Goal: Task Accomplishment & Management: Use online tool/utility

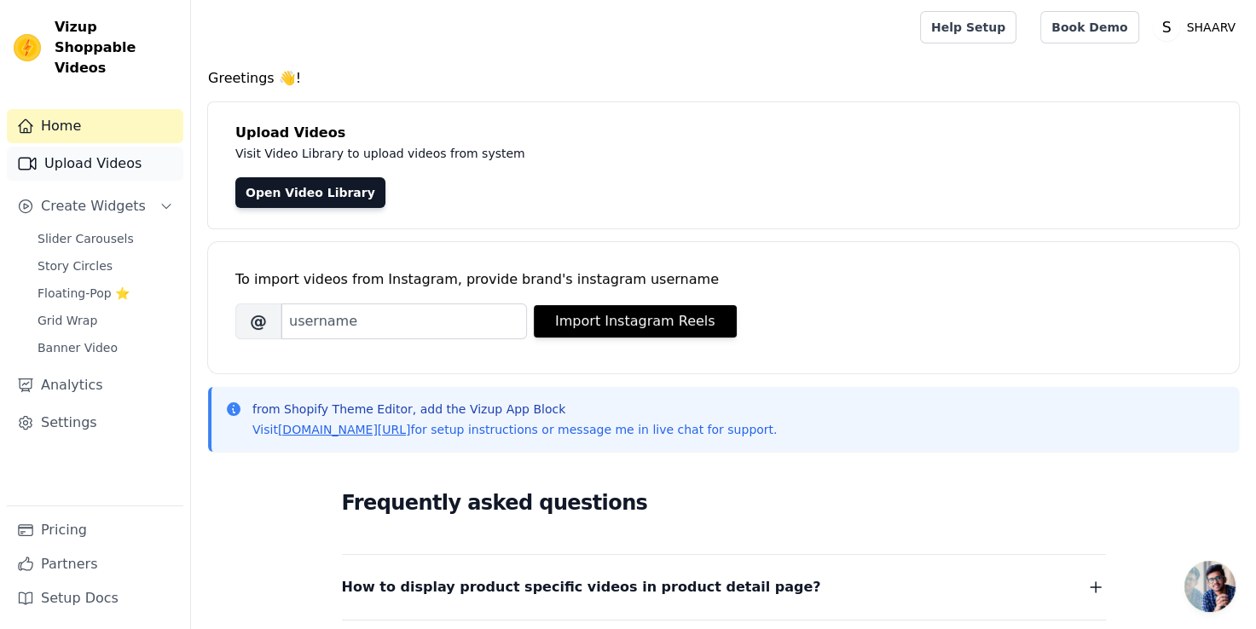
click at [124, 147] on link "Upload Videos" at bounding box center [95, 164] width 176 height 34
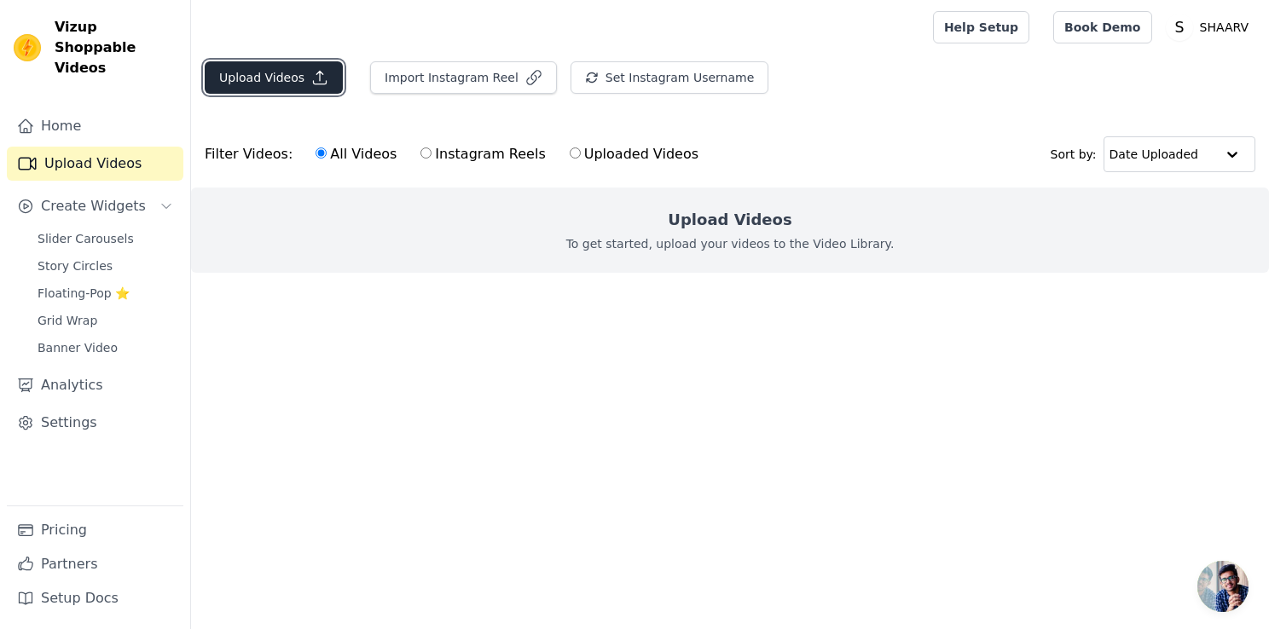
click at [292, 89] on button "Upload Videos" at bounding box center [274, 77] width 138 height 32
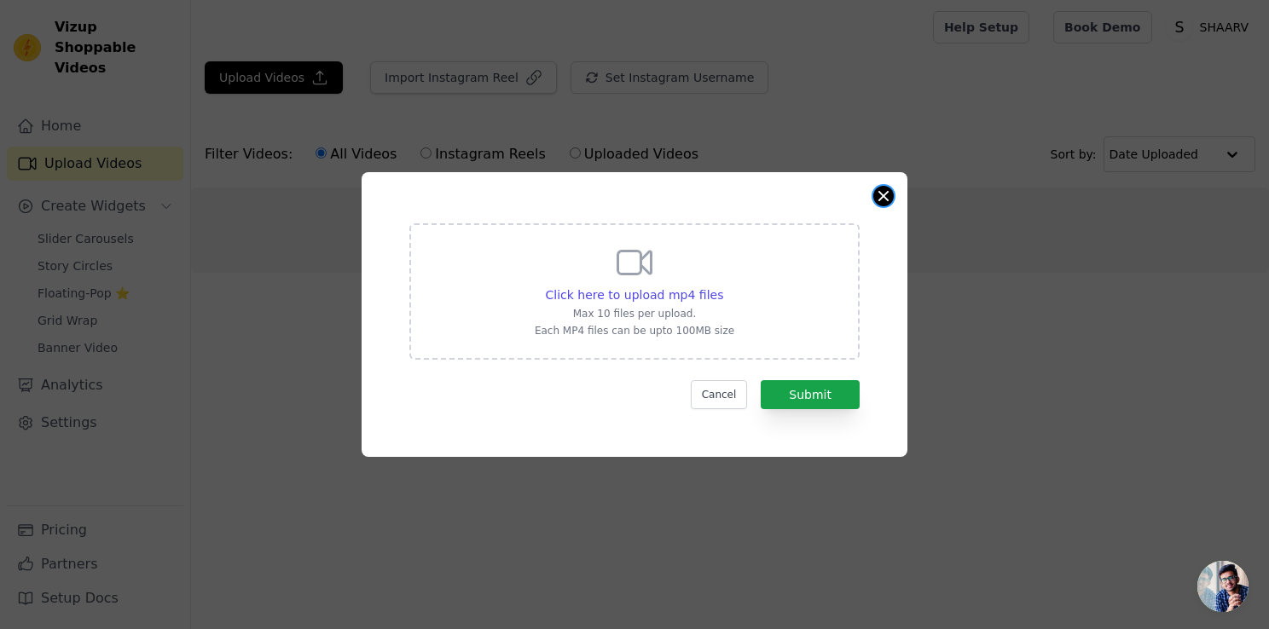
click at [889, 195] on button "Close modal" at bounding box center [883, 196] width 20 height 20
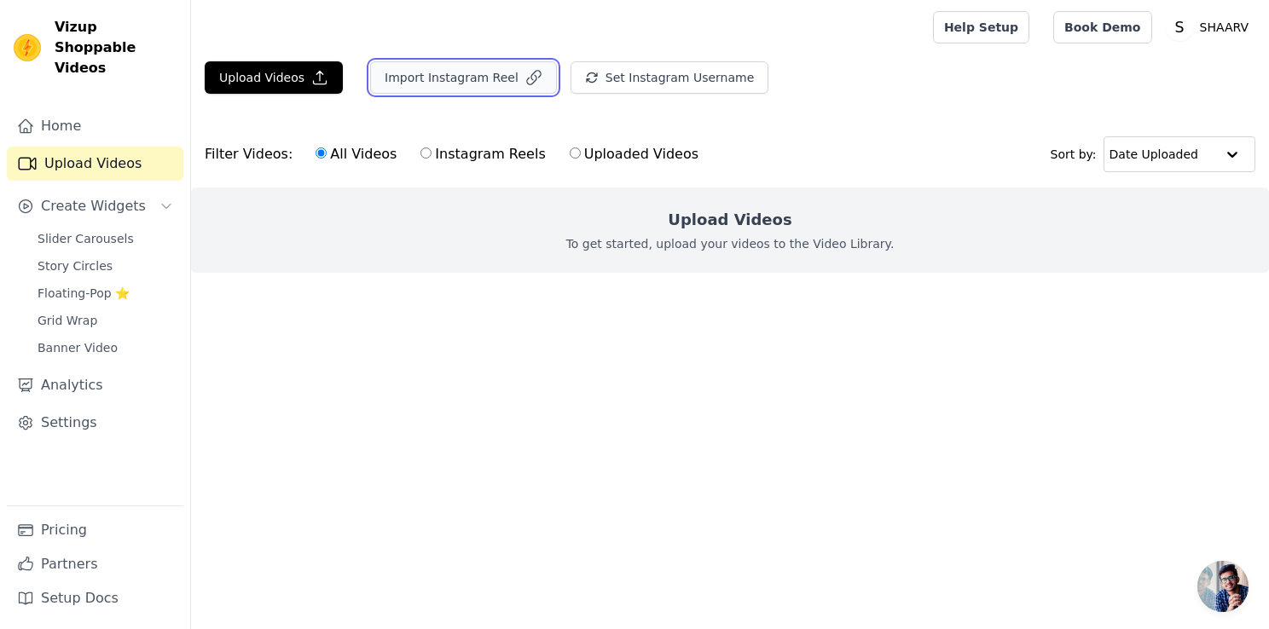
click at [481, 78] on button "Import Instagram Reel" at bounding box center [463, 77] width 187 height 32
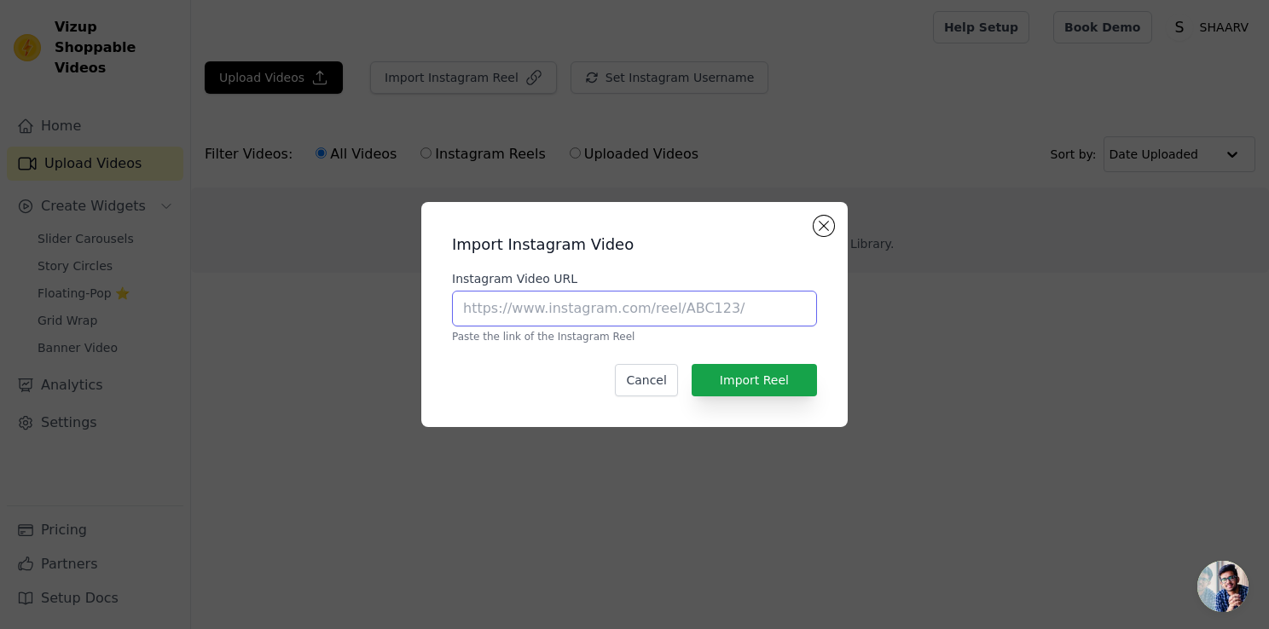
click at [521, 302] on input "Instagram Video URL" at bounding box center [634, 309] width 365 height 36
click at [566, 324] on input "Instagram Video URL" at bounding box center [634, 309] width 365 height 36
paste input "https://www.instagram.com/reel/C-pIaeAyoa9/?utm_source=ig_web_copy_link&igsh=Mz…"
type input "https://www.instagram.com/reel/C-pIaeAyoa9/?utm_source=ig_web_copy_link&igsh=Mz…"
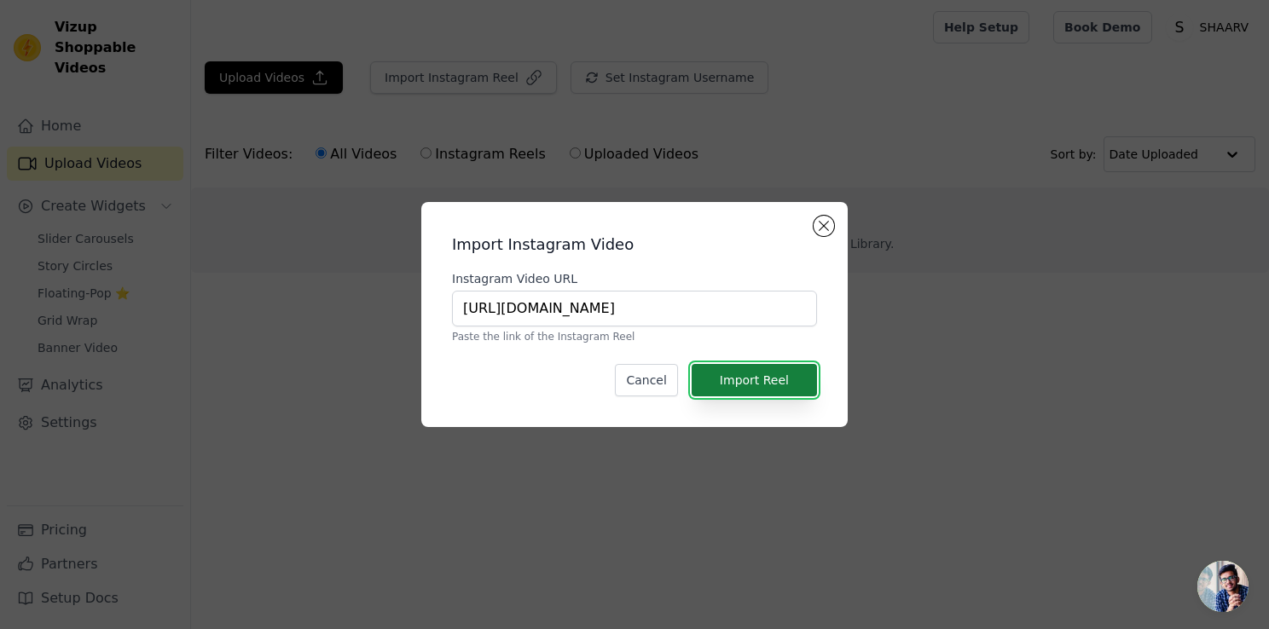
scroll to position [0, 0]
click at [736, 378] on button "Import Reel" at bounding box center [753, 380] width 125 height 32
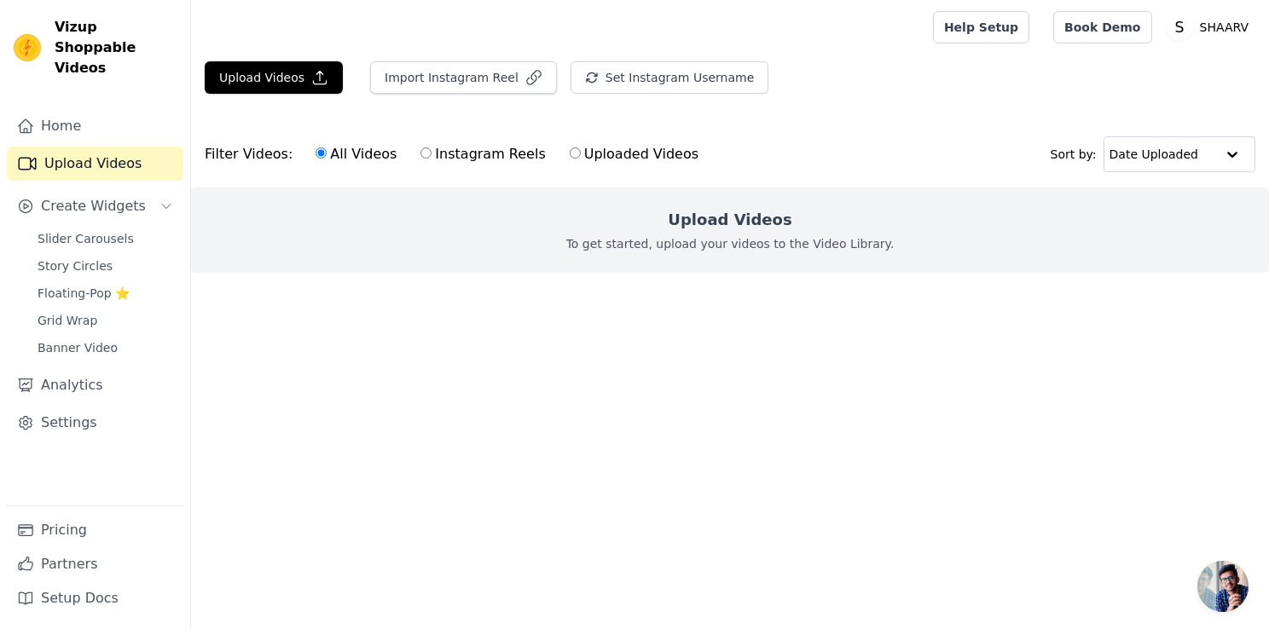
click at [706, 235] on p "To get started, upload your videos to the Video Library." at bounding box center [730, 243] width 328 height 17
click at [659, 246] on p "To get started, upload your videos to the Video Library." at bounding box center [730, 243] width 328 height 17
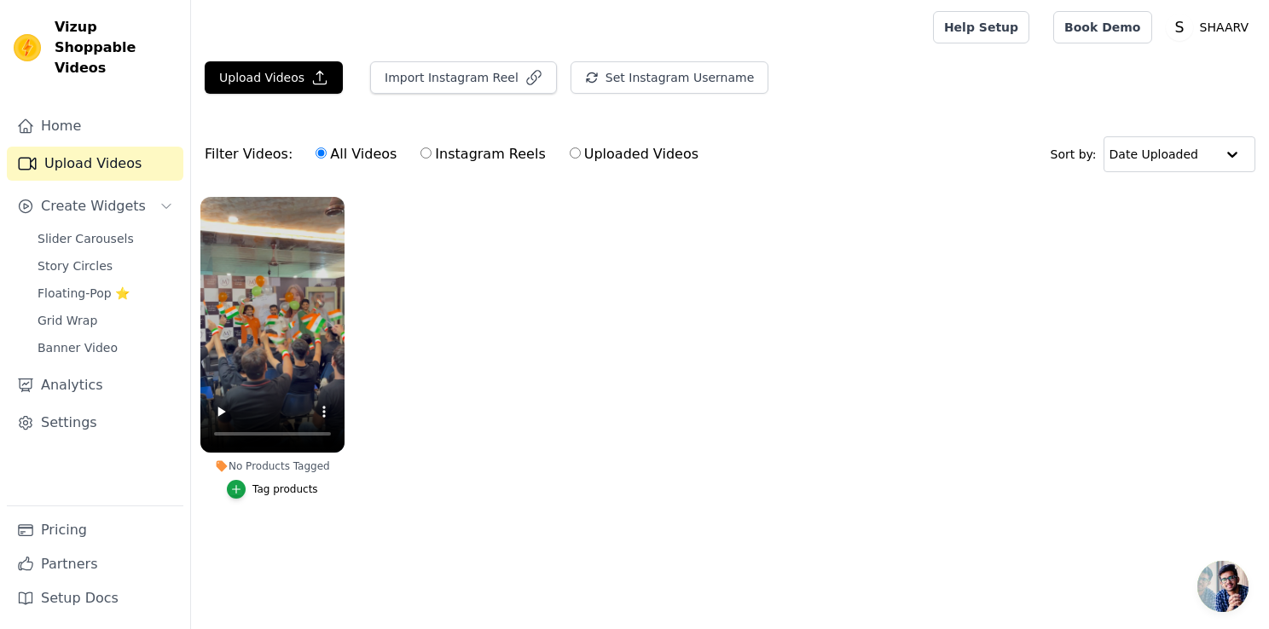
click at [433, 400] on ul "No Products Tagged Tag products" at bounding box center [730, 365] width 1078 height 355
click at [1003, 36] on link "Help Setup" at bounding box center [981, 27] width 96 height 32
click at [66, 109] on link "Home" at bounding box center [95, 126] width 176 height 34
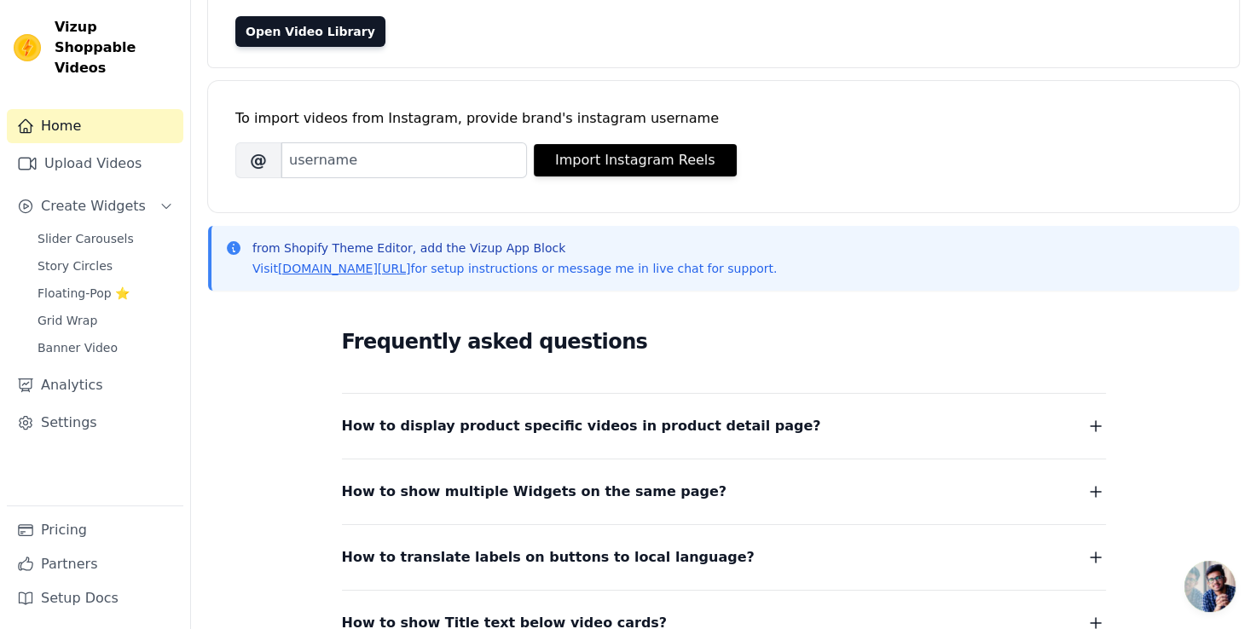
scroll to position [326, 0]
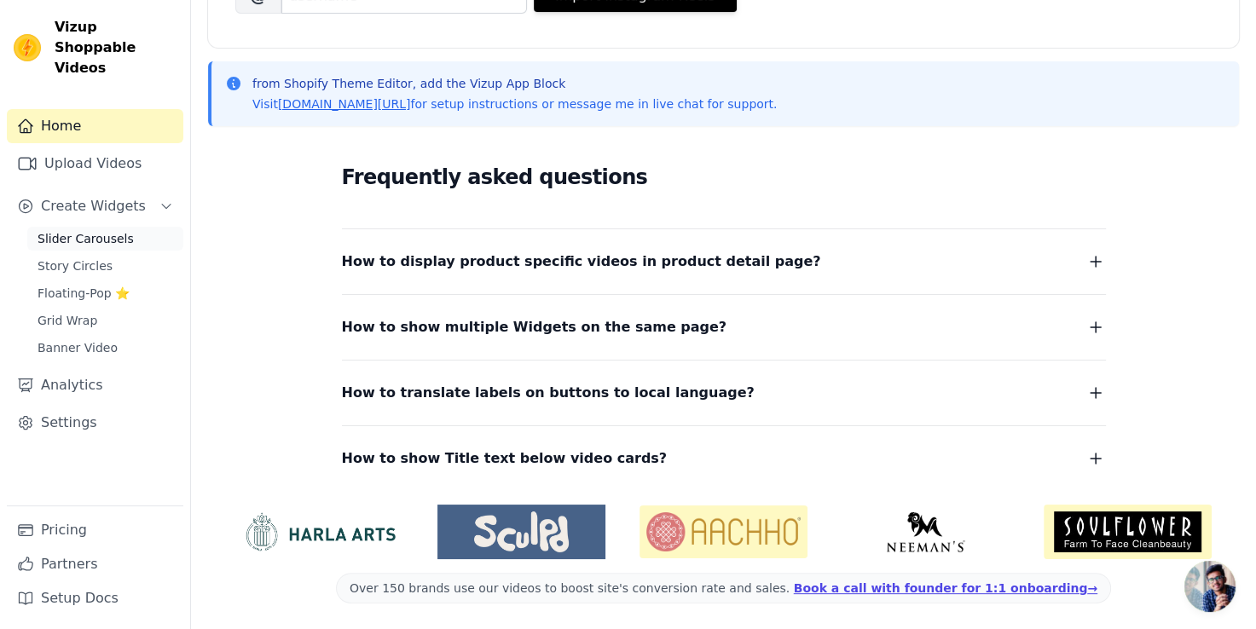
click at [121, 227] on link "Slider Carousels" at bounding box center [105, 239] width 156 height 24
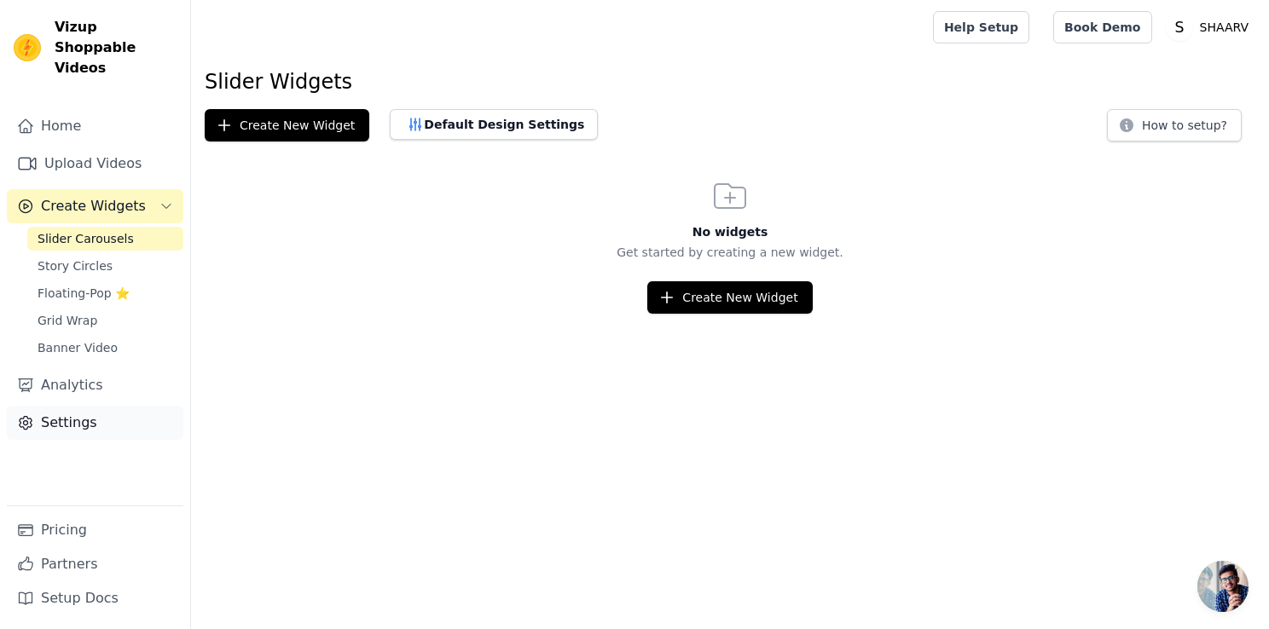
click at [75, 406] on link "Settings" at bounding box center [95, 423] width 176 height 34
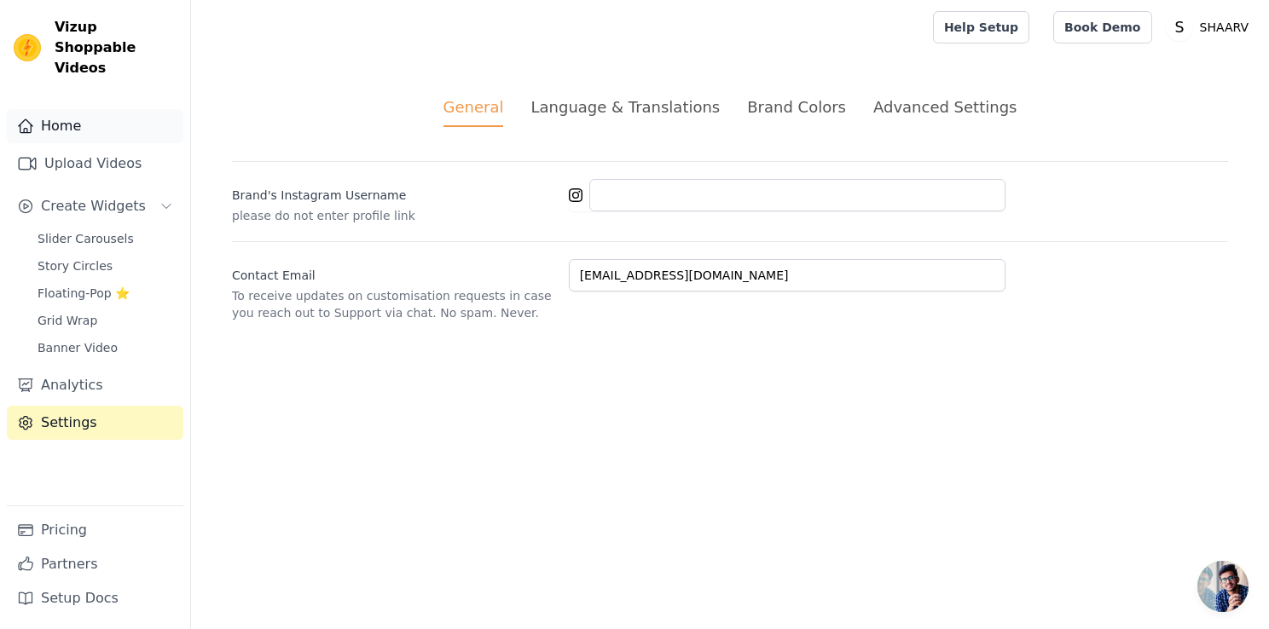
click at [48, 109] on link "Home" at bounding box center [95, 126] width 176 height 34
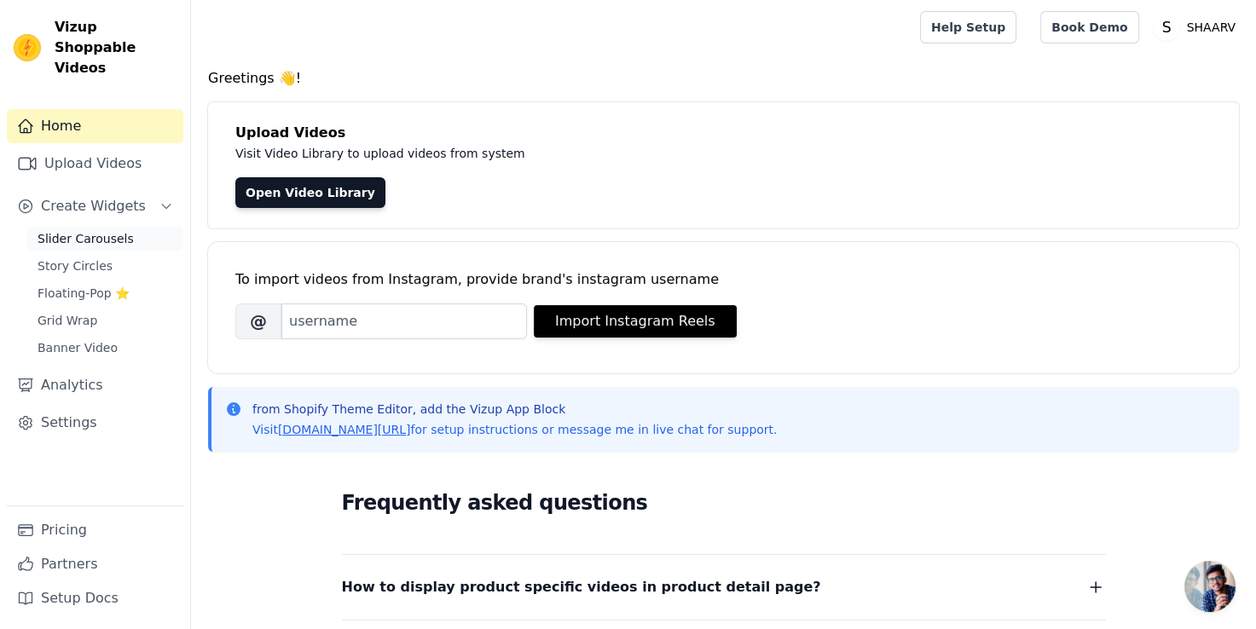
click at [90, 230] on span "Slider Carousels" at bounding box center [86, 238] width 96 height 17
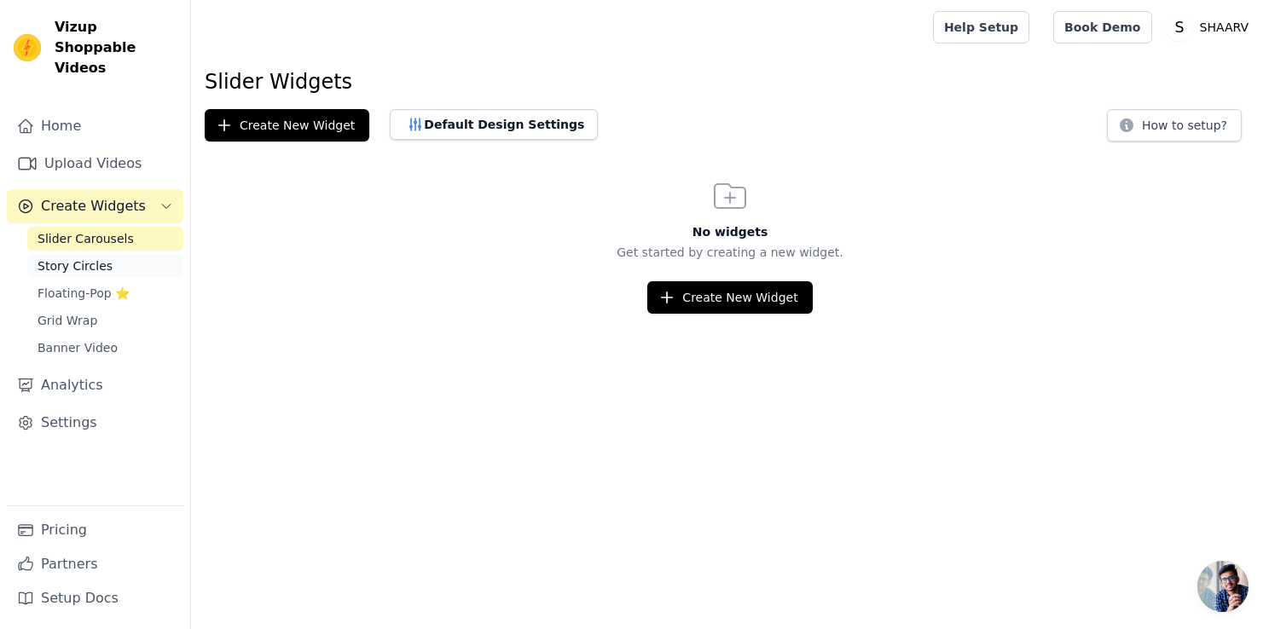
click at [84, 257] on span "Story Circles" at bounding box center [75, 265] width 75 height 17
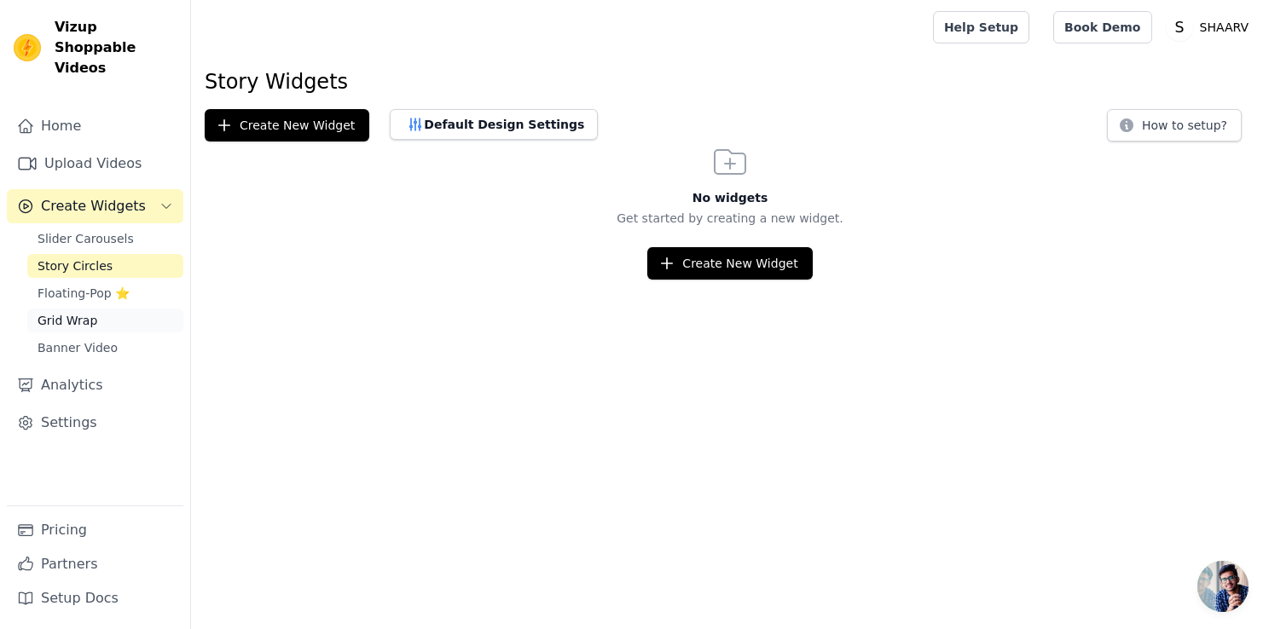
click at [73, 312] on span "Grid Wrap" at bounding box center [68, 320] width 60 height 17
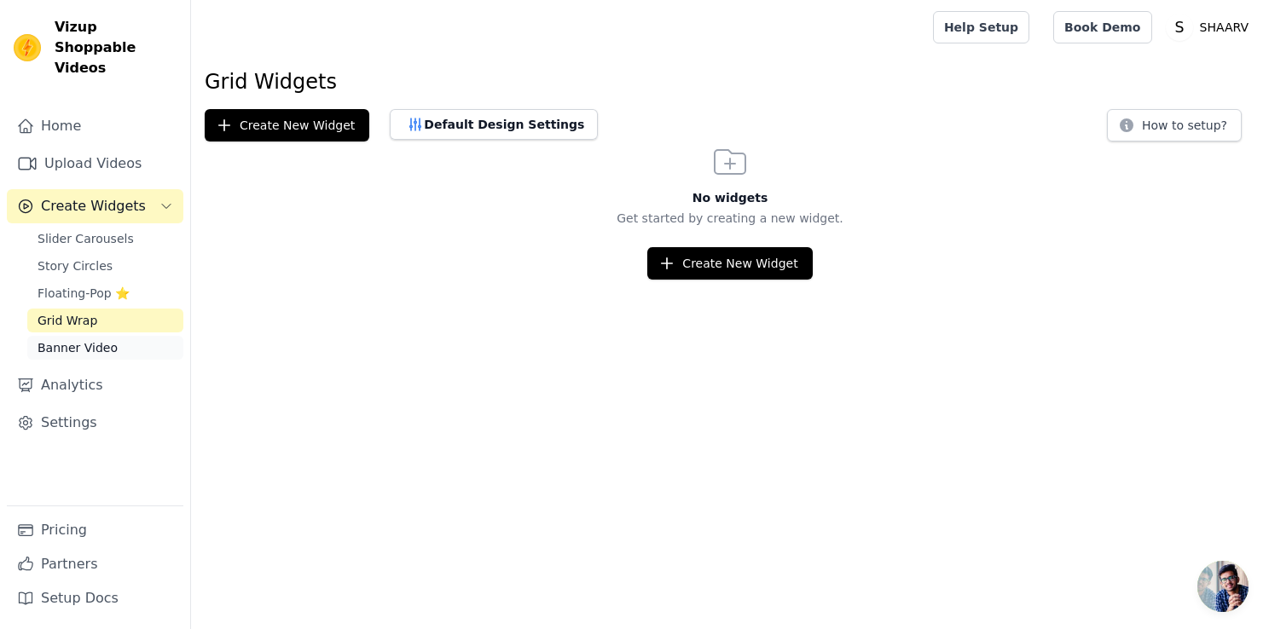
click at [73, 339] on span "Banner Video" at bounding box center [78, 347] width 80 height 17
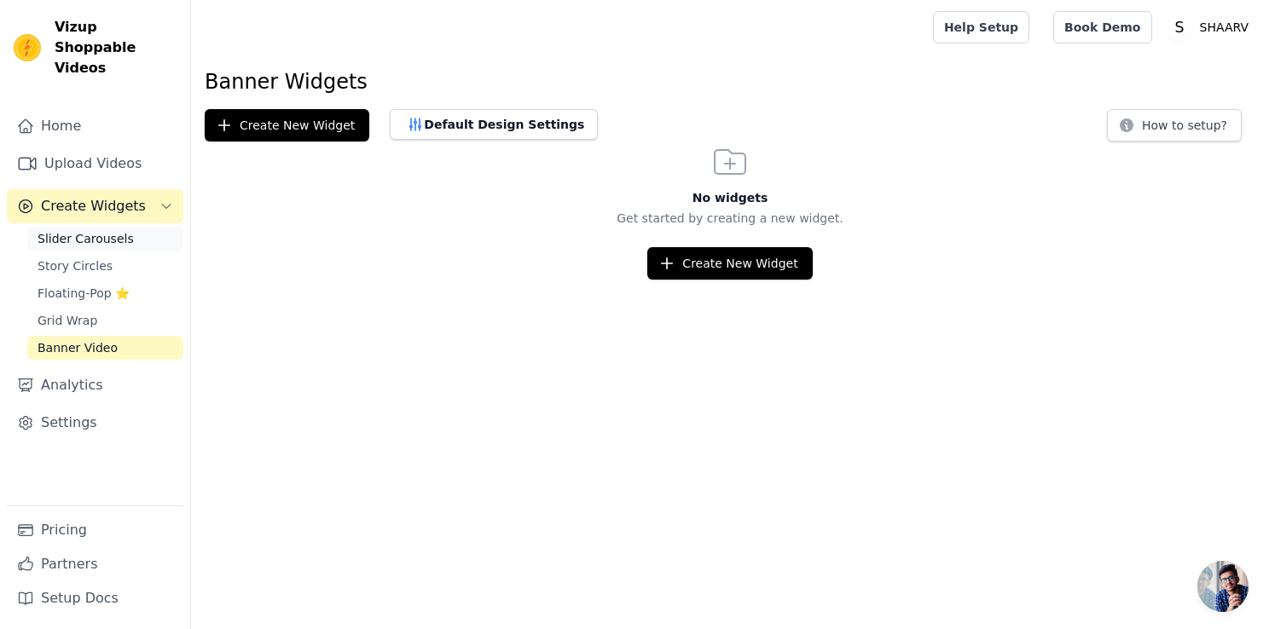
click at [73, 230] on span "Slider Carousels" at bounding box center [86, 238] width 96 height 17
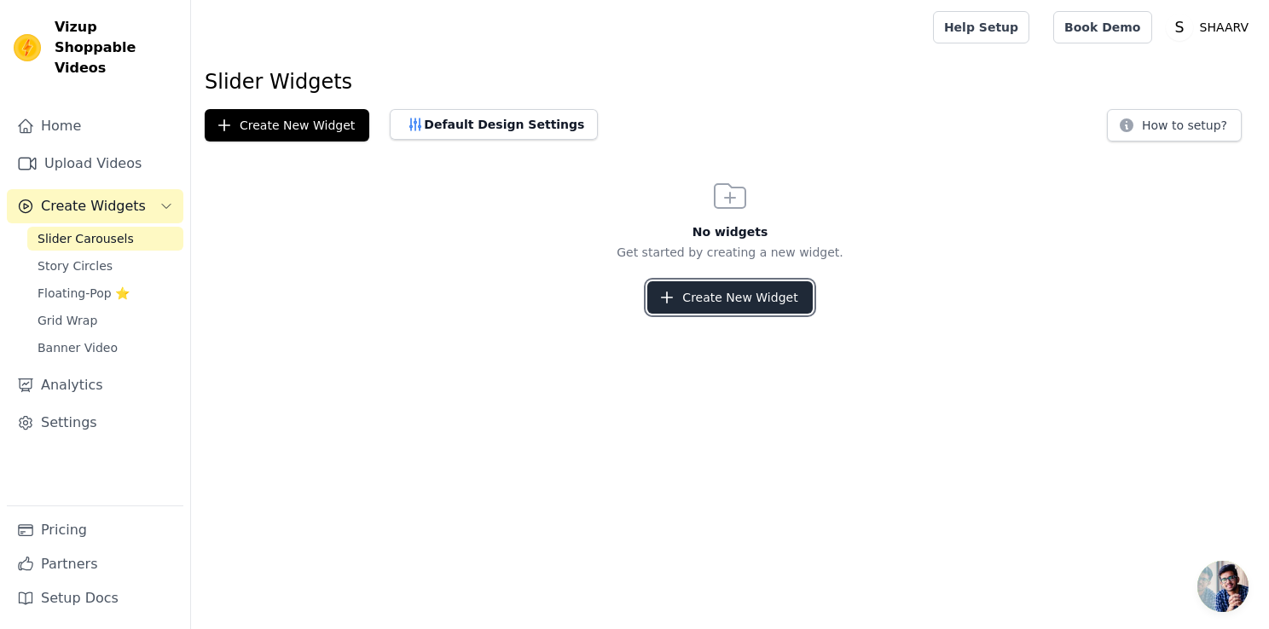
click at [695, 301] on button "Create New Widget" at bounding box center [729, 297] width 165 height 32
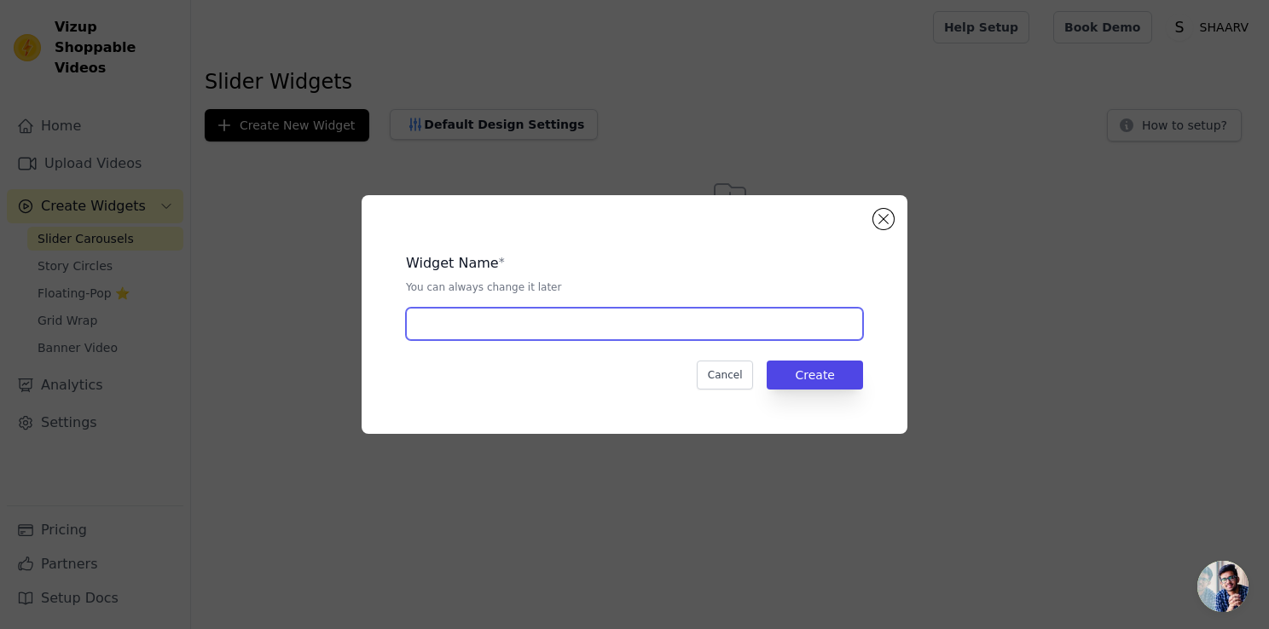
click at [472, 326] on input "text" at bounding box center [634, 324] width 457 height 32
type input "Trending Products"
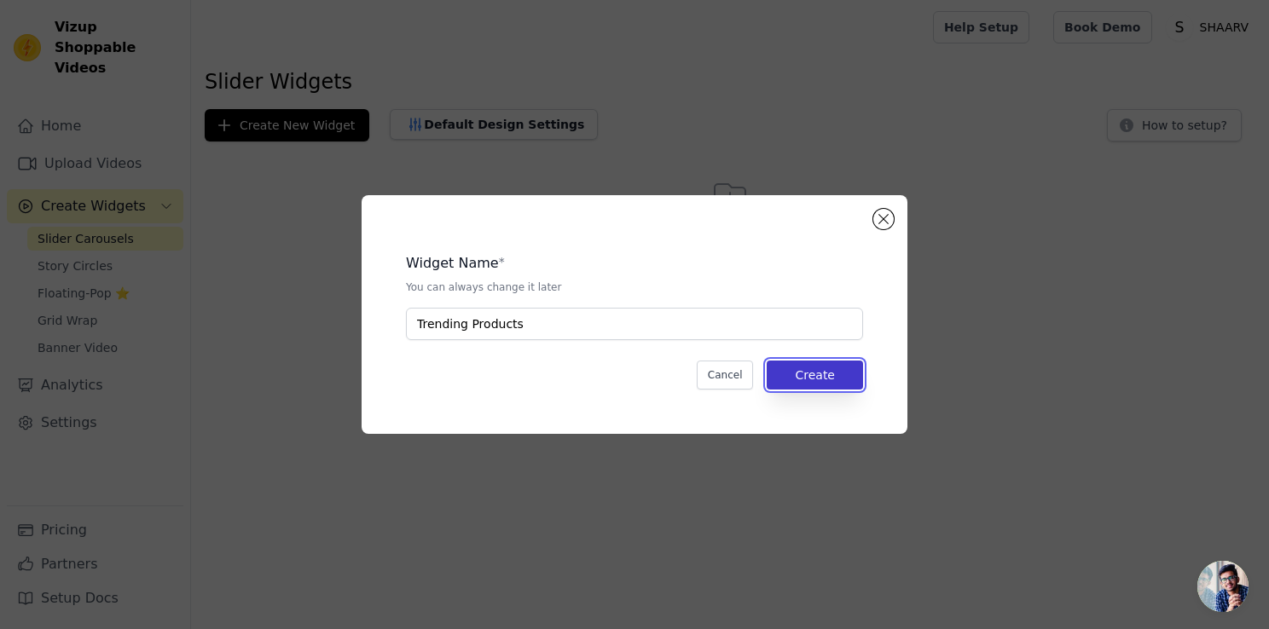
click at [819, 383] on button "Create" at bounding box center [815, 375] width 96 height 29
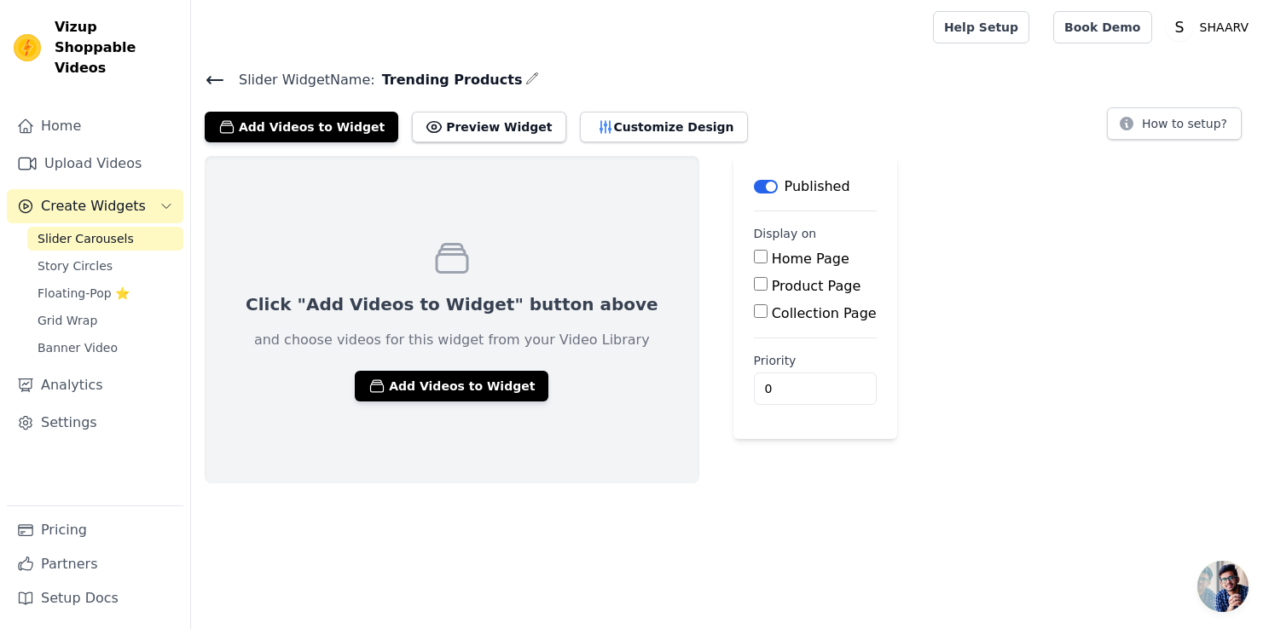
click at [519, 338] on p "and choose videos for this widget from your Video Library" at bounding box center [452, 340] width 396 height 20
click at [437, 384] on button "Add Videos to Widget" at bounding box center [452, 386] width 194 height 31
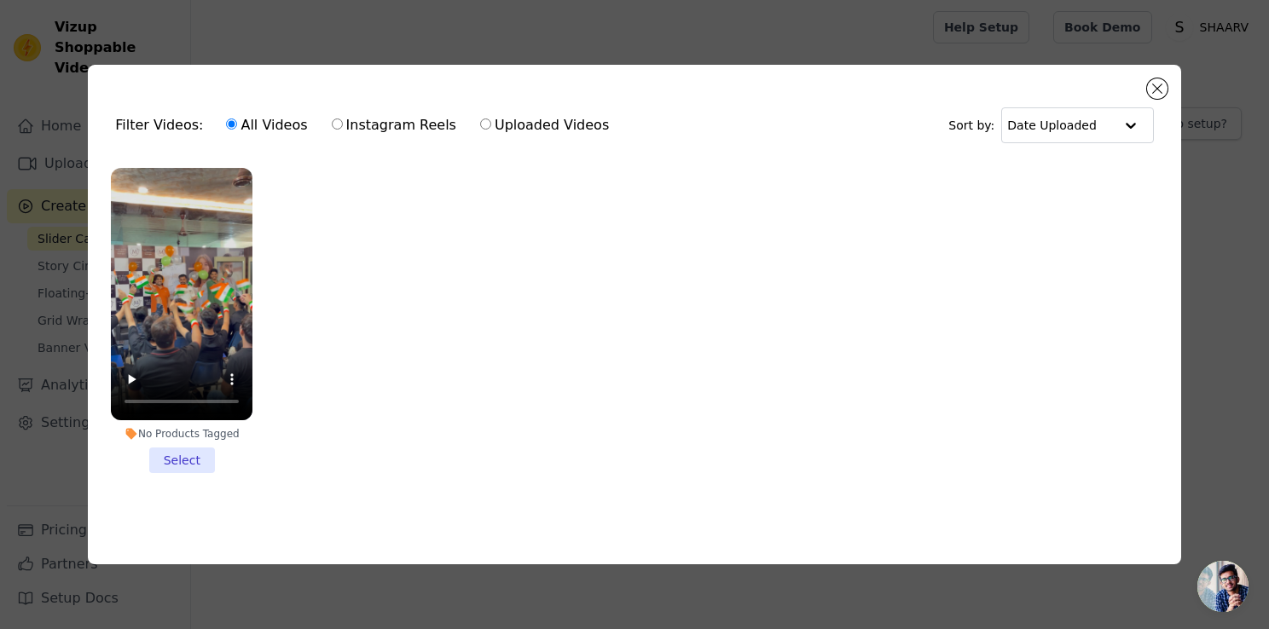
click at [174, 452] on li "No Products Tagged Select" at bounding box center [182, 320] width 142 height 305
click at [0, 0] on input "No Products Tagged Select" at bounding box center [0, 0] width 0 height 0
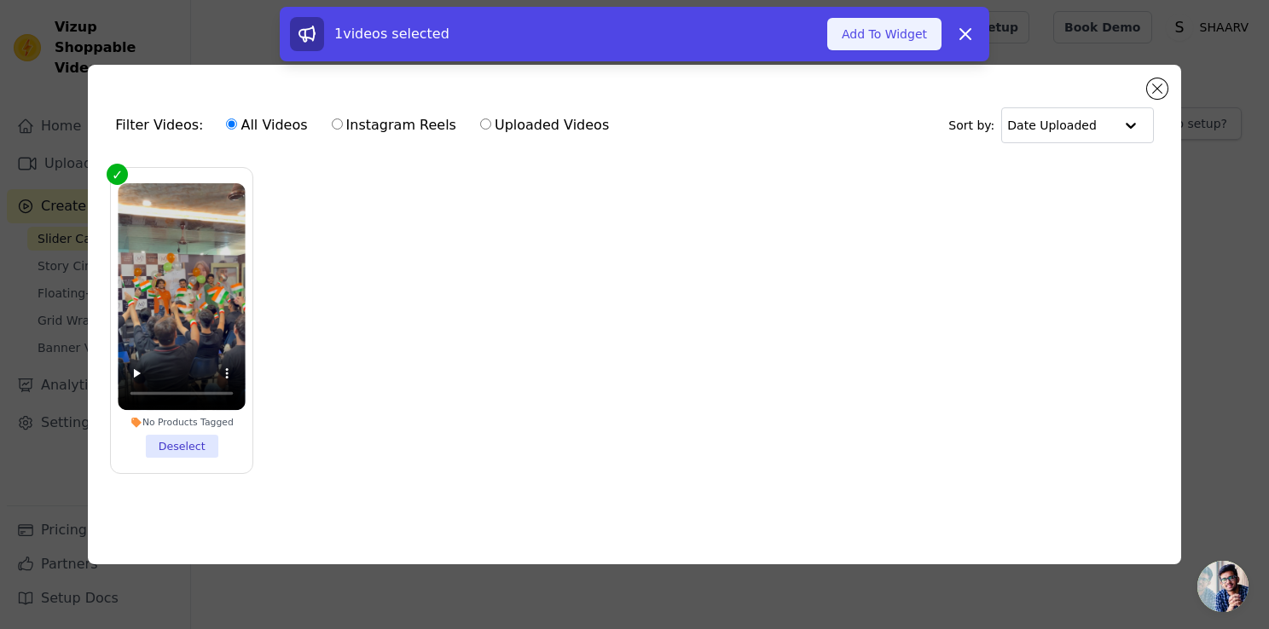
click at [910, 33] on button "Add To Widget" at bounding box center [884, 34] width 114 height 32
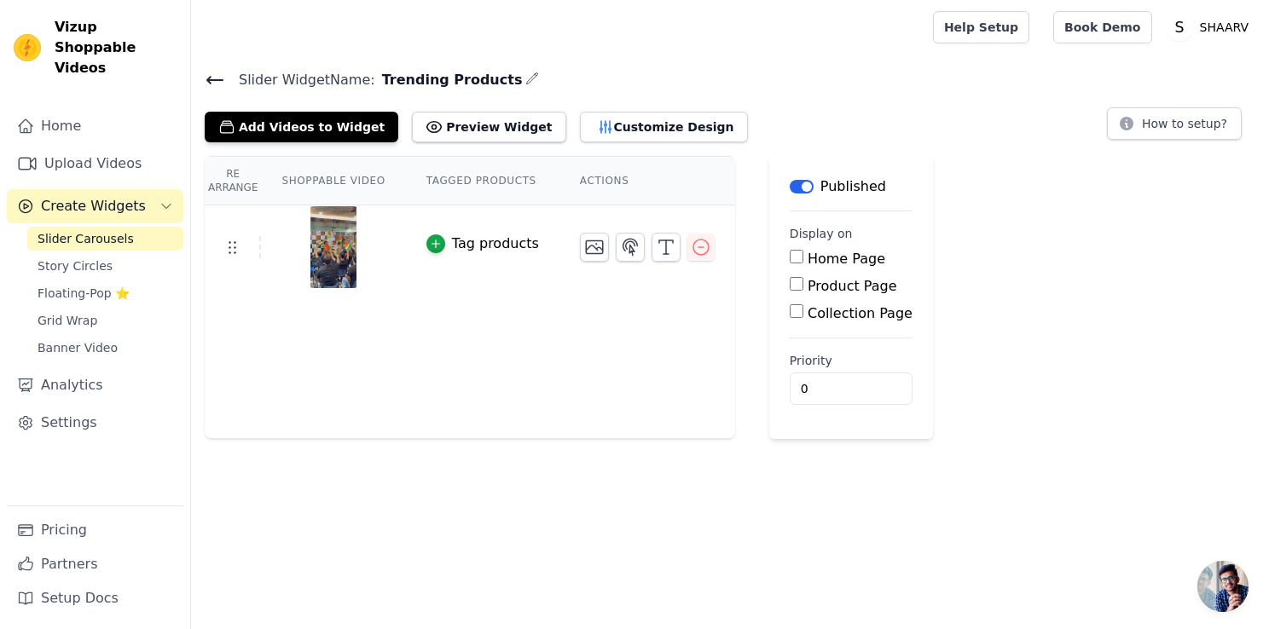
click at [333, 180] on th "Shoppable Video" at bounding box center [333, 181] width 144 height 49
click at [317, 177] on th "Shoppable Video" at bounding box center [333, 181] width 144 height 49
click at [460, 134] on button "Preview Widget" at bounding box center [488, 127] width 153 height 31
click at [790, 257] on input "Home Page" at bounding box center [797, 257] width 14 height 14
checkbox input "true"
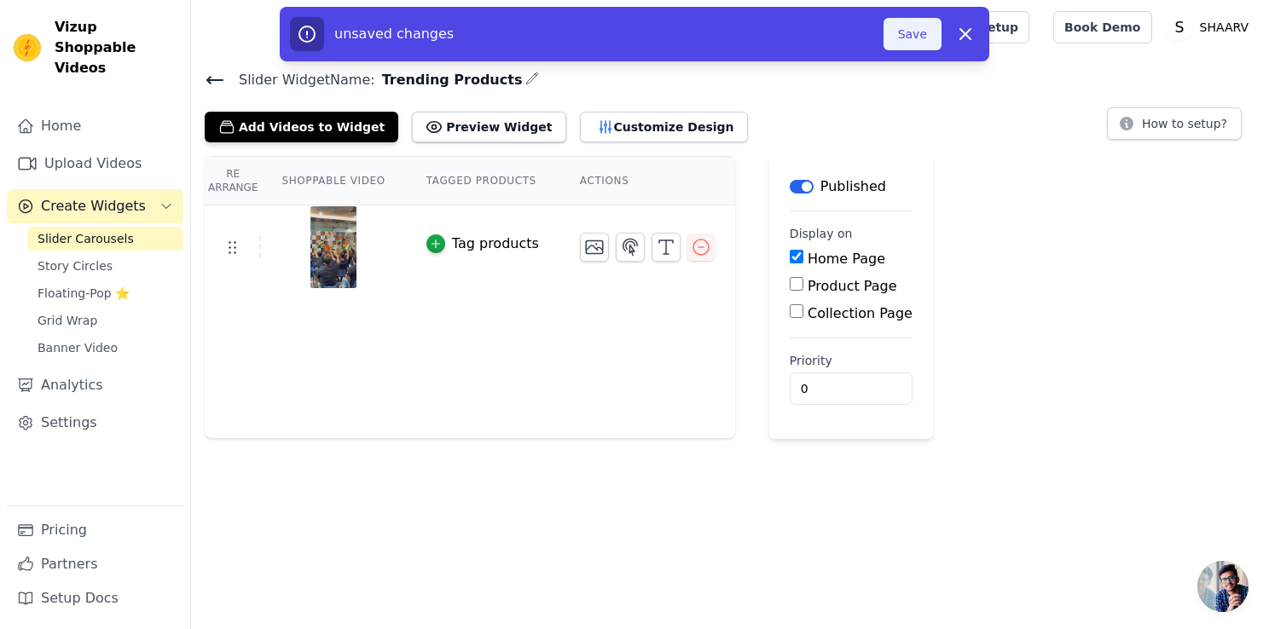
click at [922, 32] on button "Save" at bounding box center [912, 34] width 58 height 32
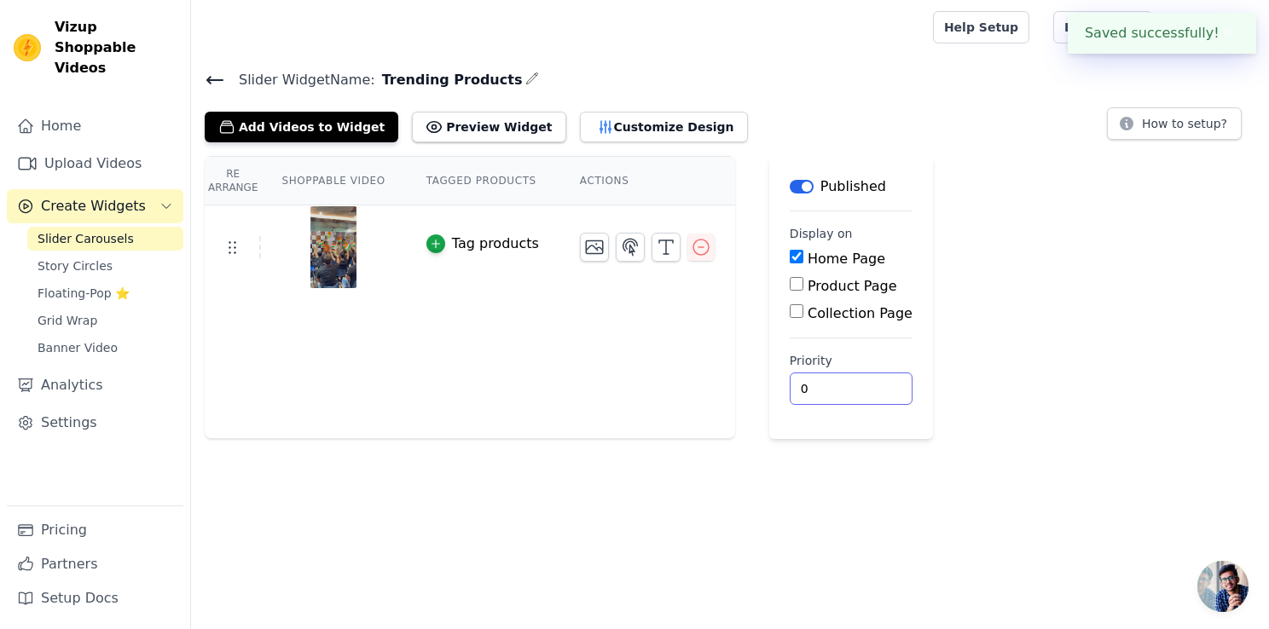
click at [815, 393] on input "0" at bounding box center [851, 389] width 123 height 32
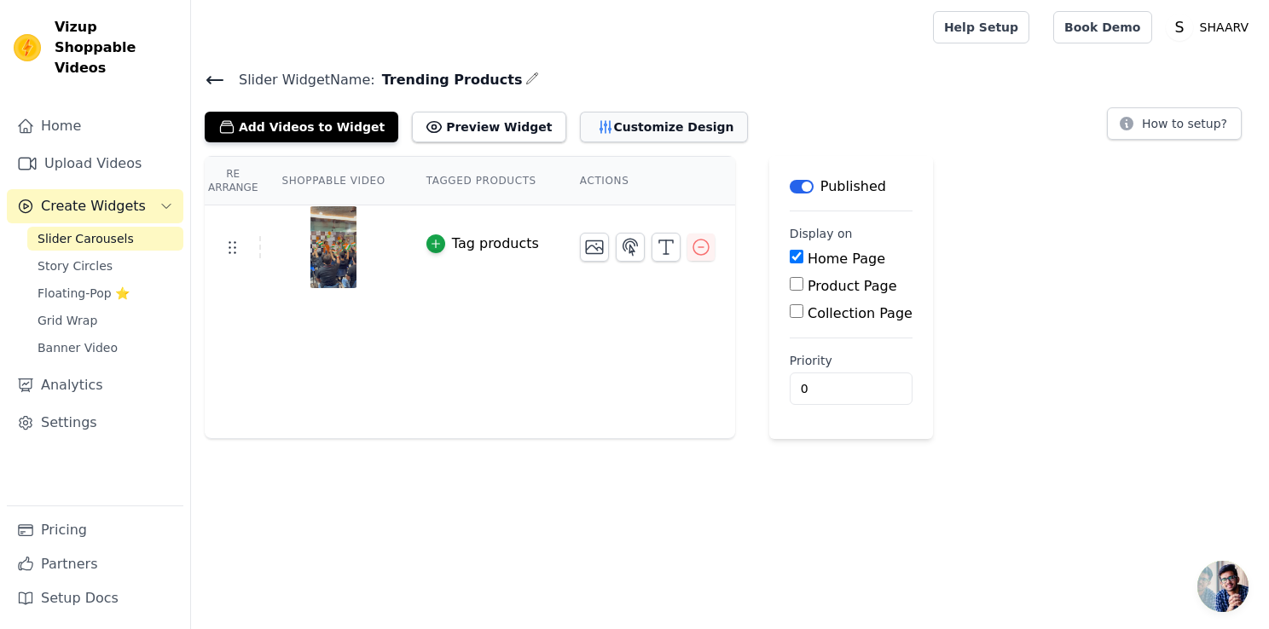
click at [580, 128] on button "Customize Design" at bounding box center [664, 127] width 168 height 31
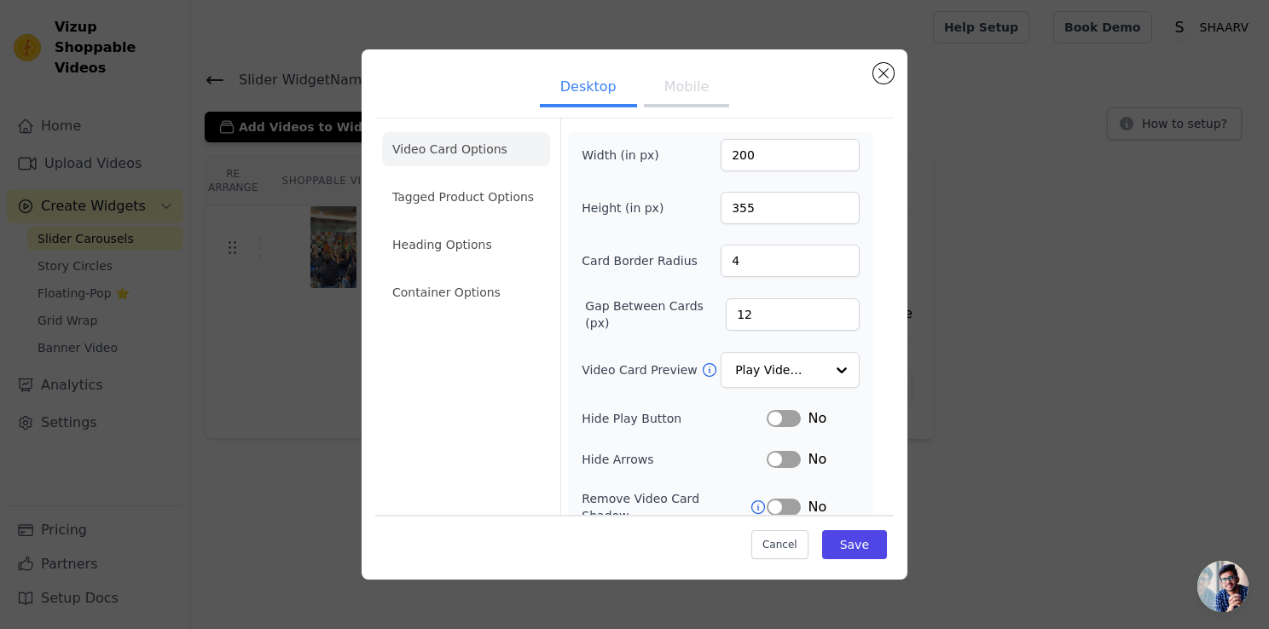
scroll to position [127, 0]
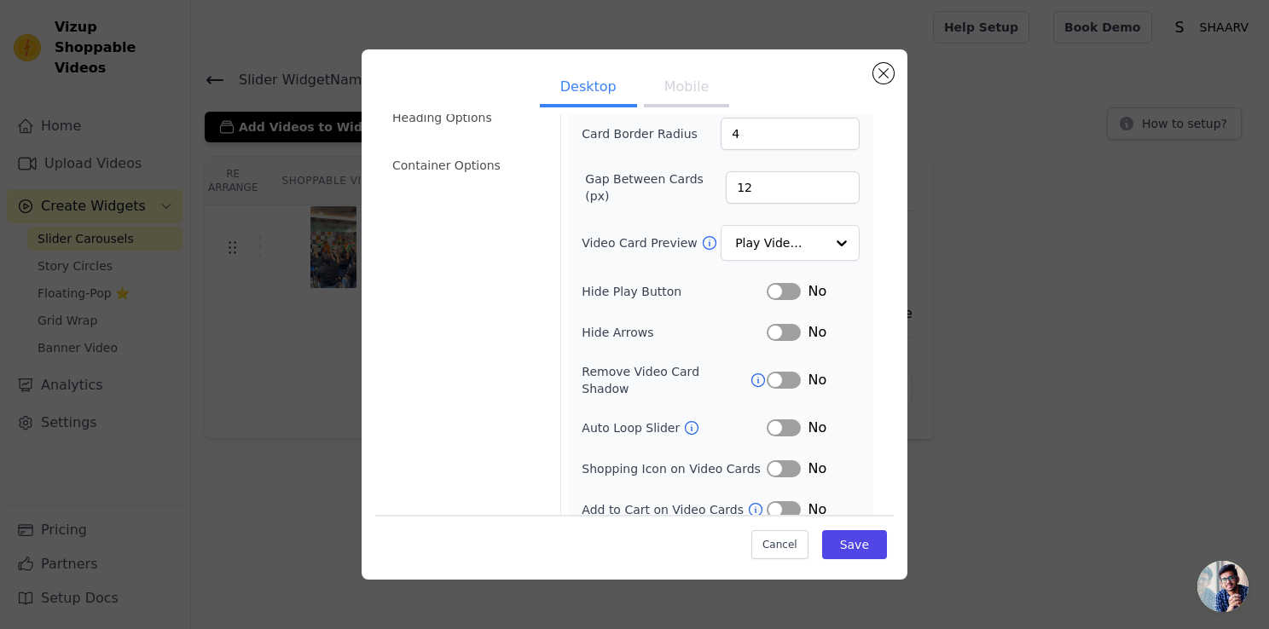
click at [668, 81] on button "Mobile" at bounding box center [686, 89] width 85 height 38
click at [576, 80] on button "Desktop" at bounding box center [588, 89] width 97 height 38
click at [881, 72] on button "Close modal" at bounding box center [883, 73] width 20 height 20
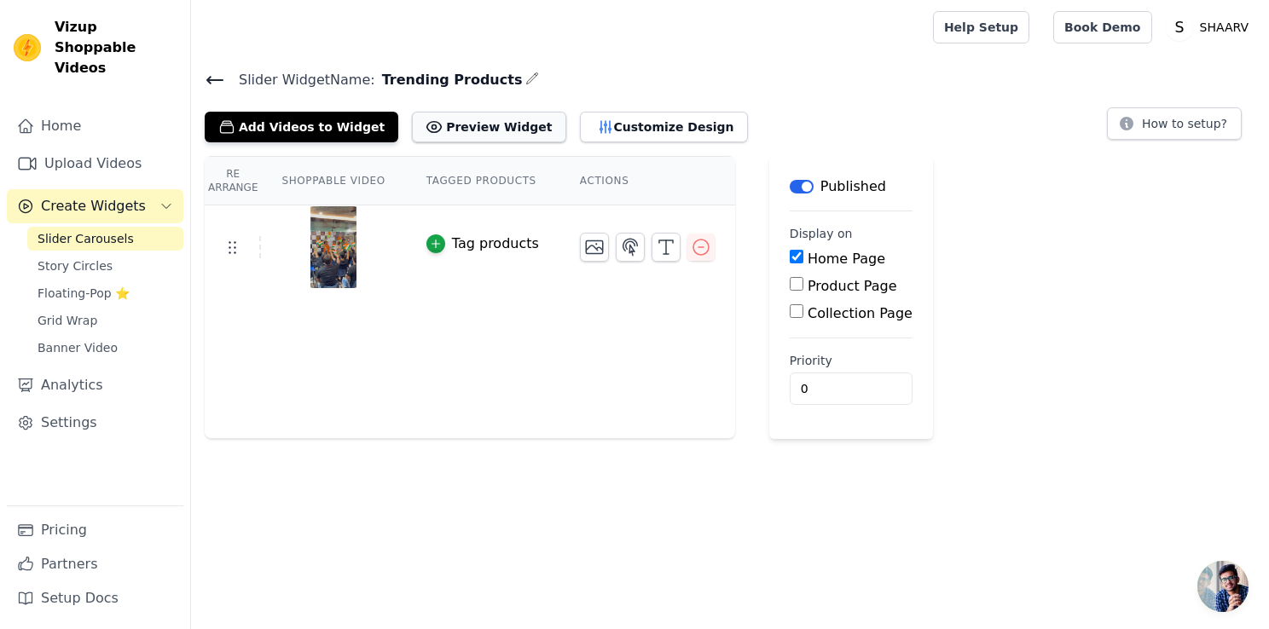
click at [475, 128] on button "Preview Widget" at bounding box center [488, 127] width 153 height 31
click at [1156, 131] on button "How to setup?" at bounding box center [1174, 123] width 135 height 32
click at [790, 285] on input "Product Page" at bounding box center [797, 284] width 14 height 14
checkbox input "true"
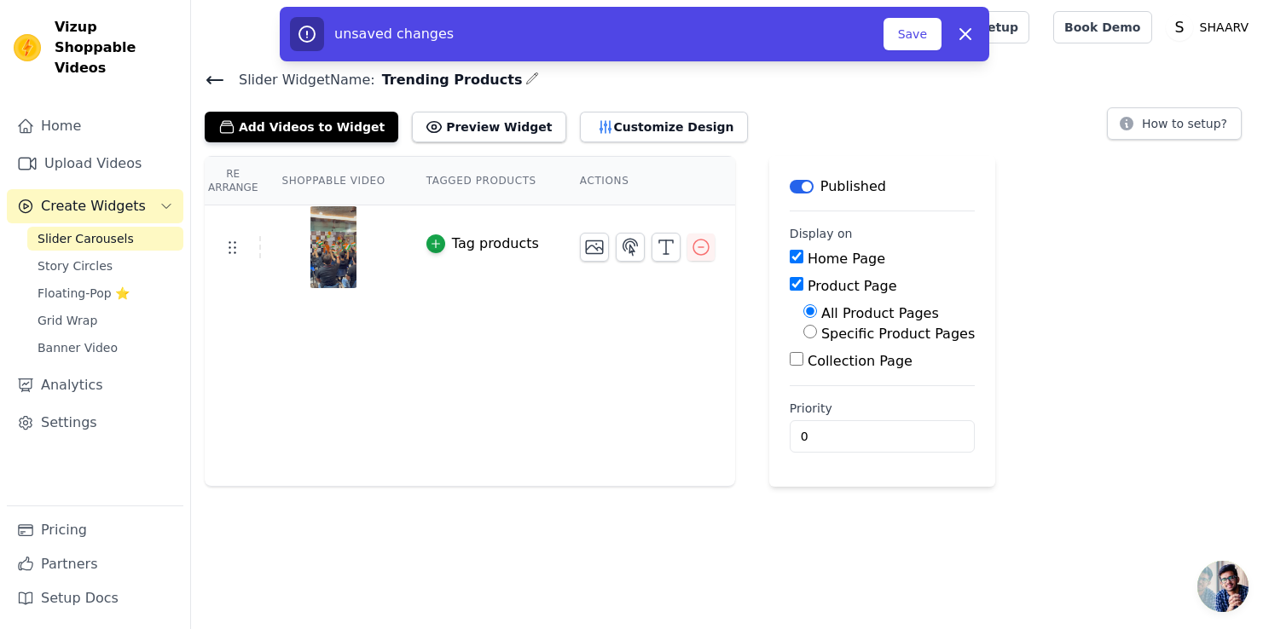
click at [803, 333] on input "Specific Product Pages" at bounding box center [810, 332] width 14 height 14
radio input "true"
click at [821, 370] on button "Select Products" at bounding box center [860, 372] width 114 height 29
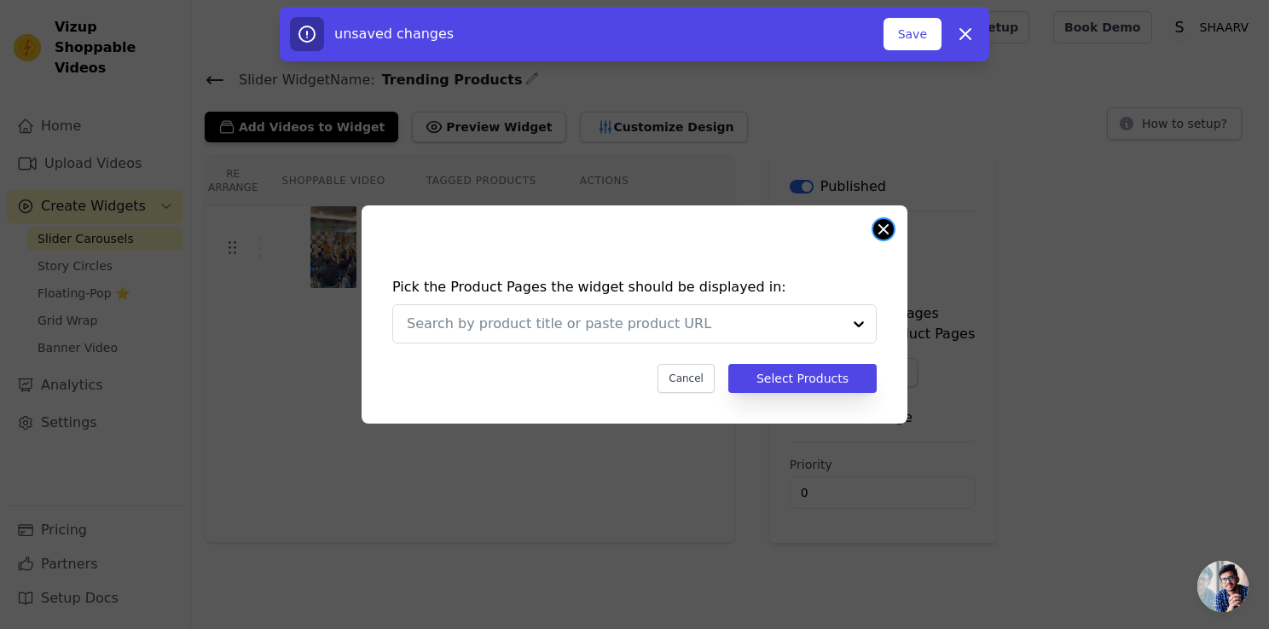
click at [888, 232] on button "Close modal" at bounding box center [883, 229] width 20 height 20
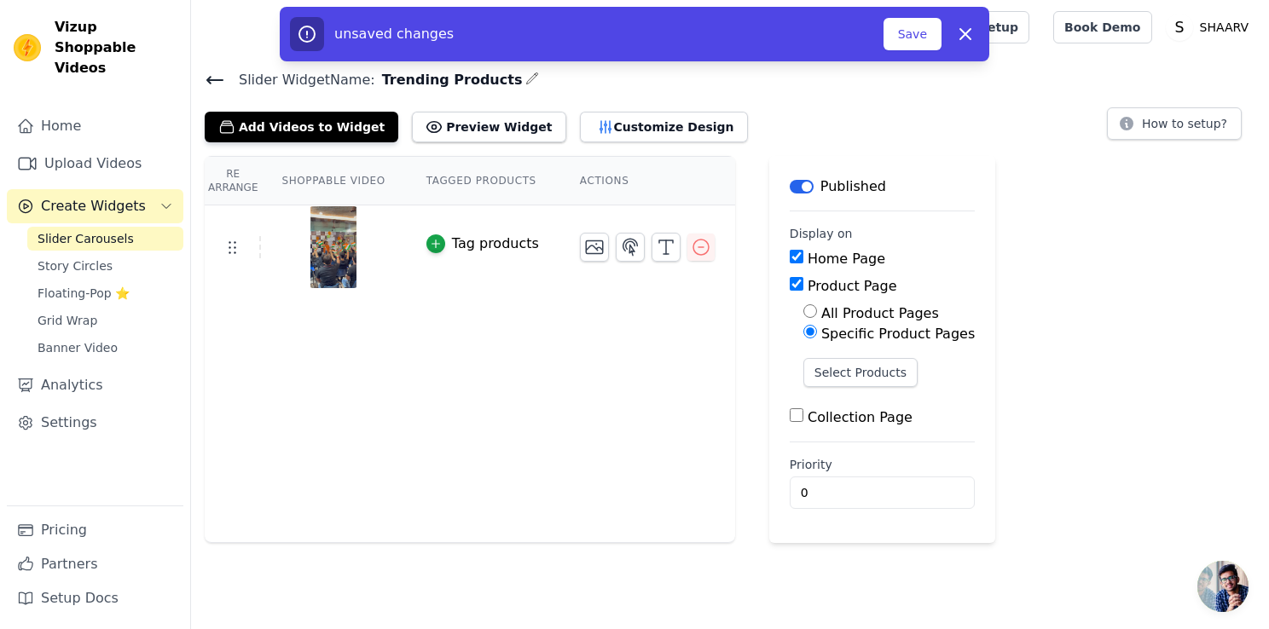
click at [790, 411] on input "Collection Page" at bounding box center [797, 415] width 14 height 14
checkbox input "true"
click at [691, 247] on icon "button" at bounding box center [701, 247] width 20 height 20
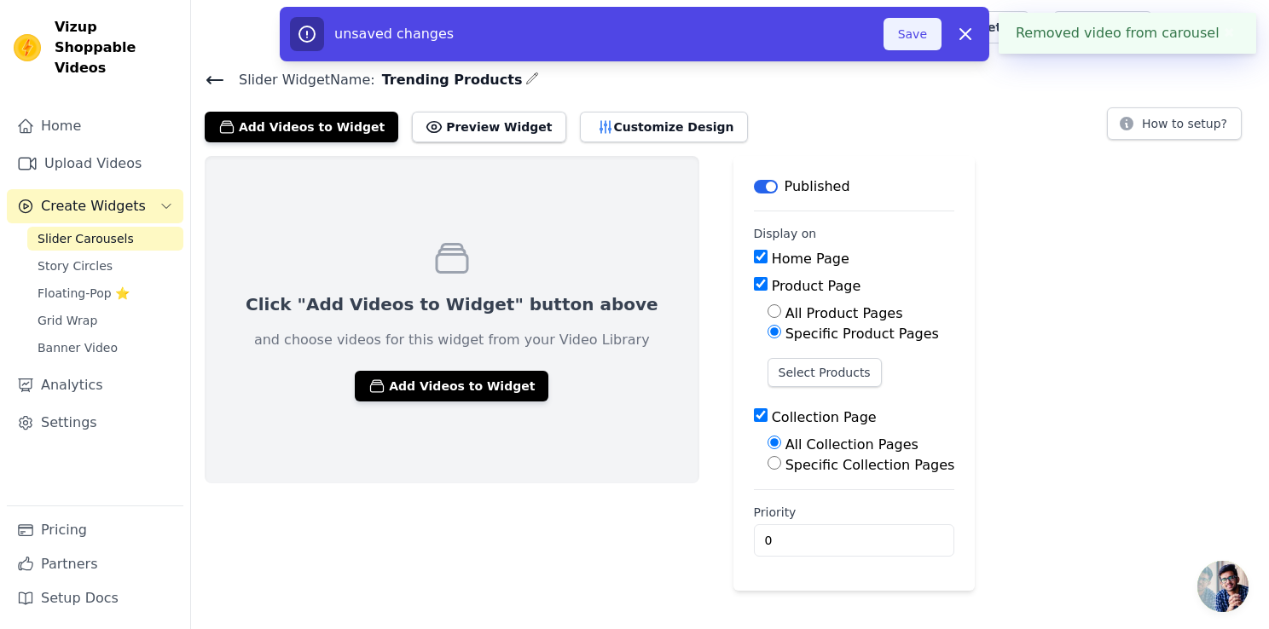
click at [923, 39] on button "Save" at bounding box center [912, 34] width 58 height 32
